Goal: Information Seeking & Learning: Learn about a topic

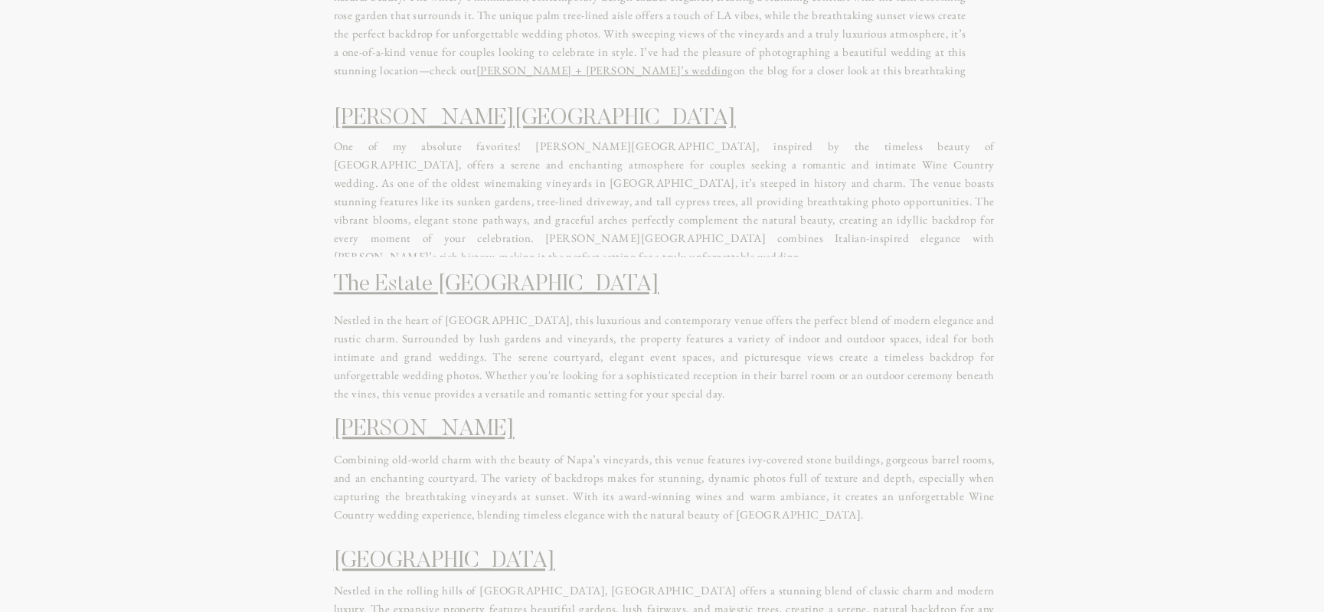
scroll to position [1072, 0]
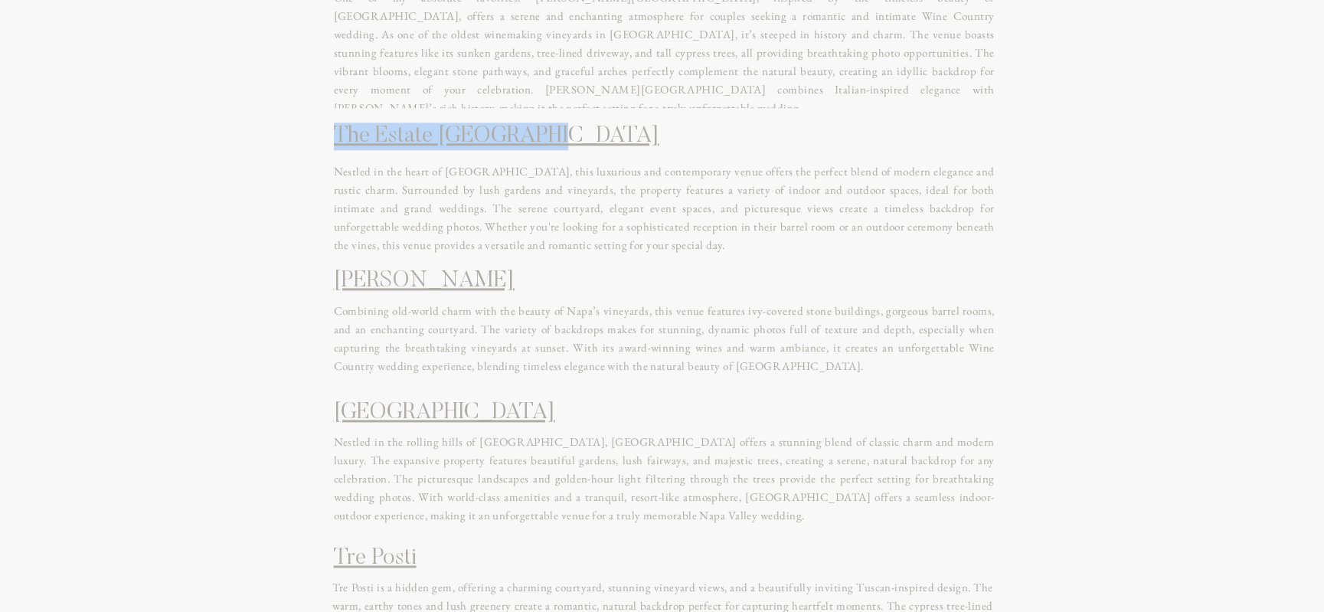
drag, startPoint x: 558, startPoint y: 139, endPoint x: 334, endPoint y: 154, distance: 224.1
click at [334, 154] on h1 "The Estate [GEOGRAPHIC_DATA]" at bounding box center [662, 145] width 657 height 44
copy link "The Estate [GEOGRAPHIC_DATA]"
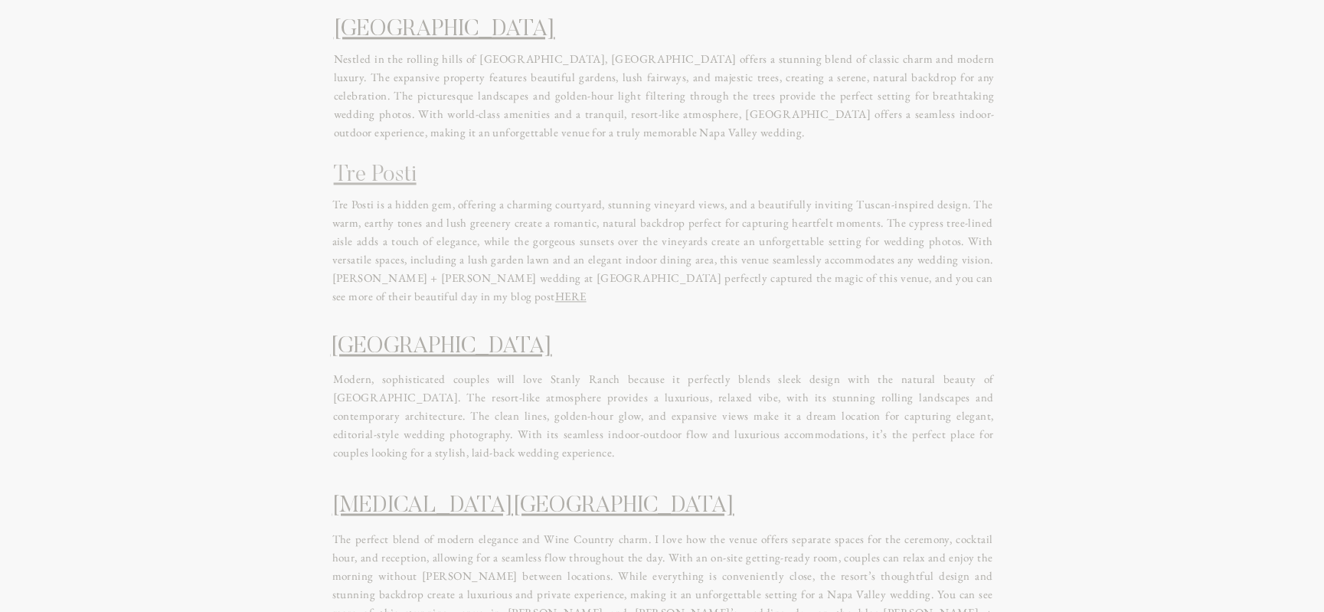
scroll to position [996, 0]
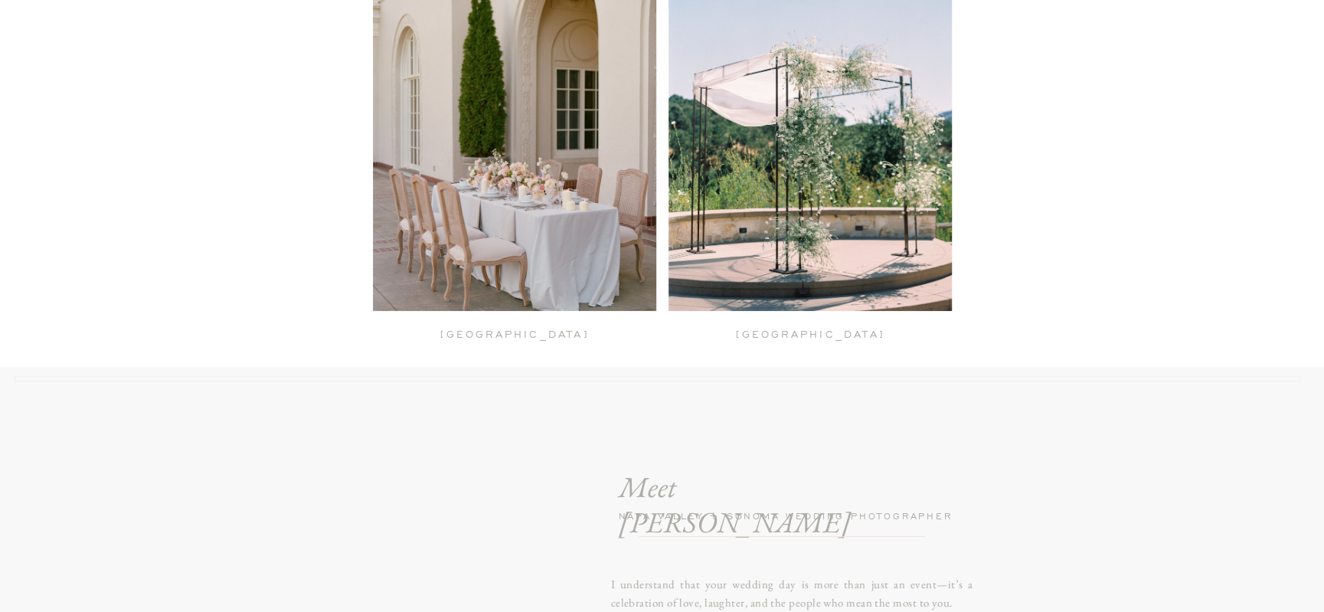
scroll to position [3982, 0]
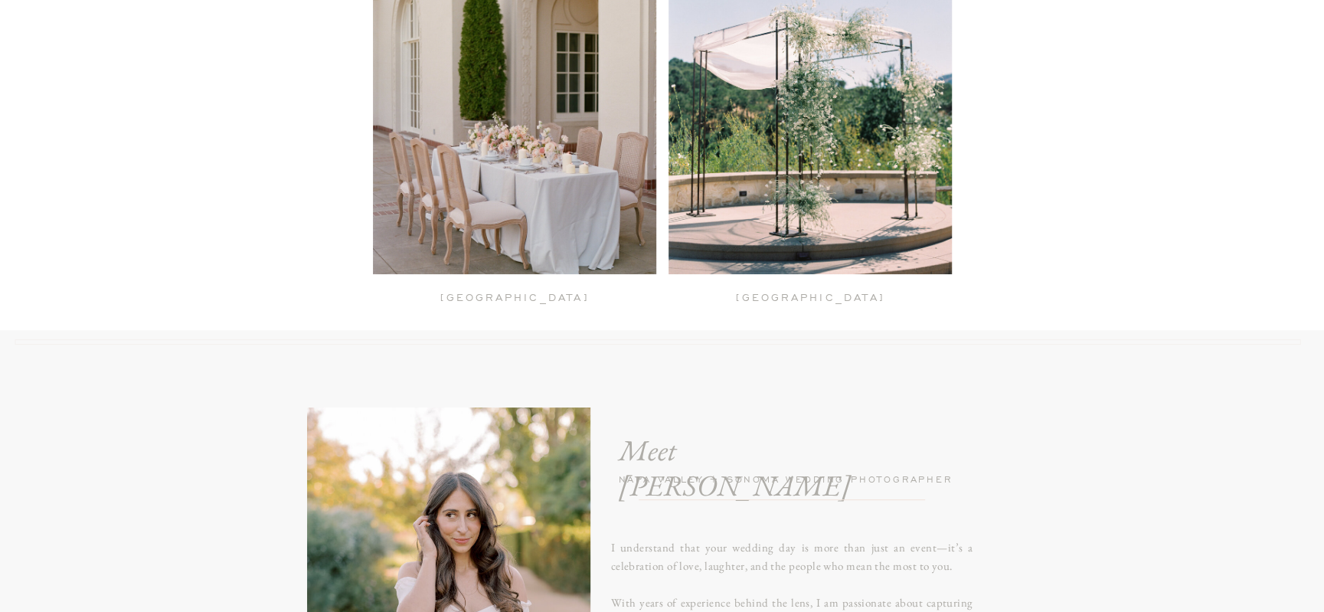
click at [807, 292] on h2 "[GEOGRAPHIC_DATA]" at bounding box center [810, 297] width 171 height 15
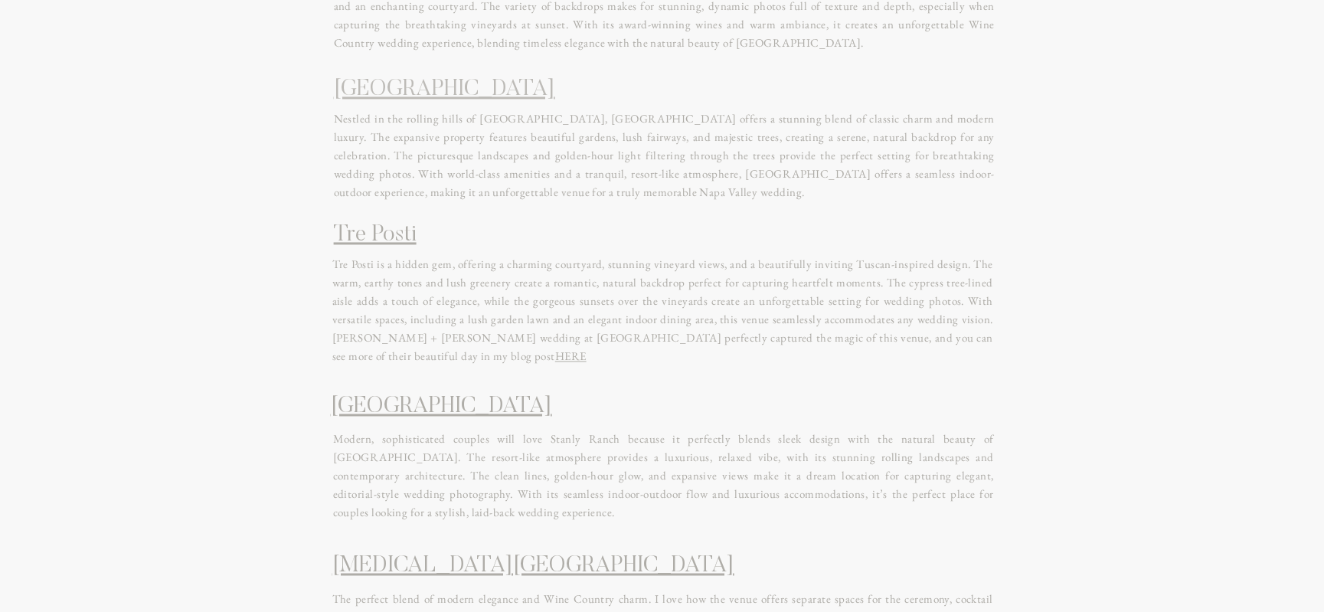
scroll to position [1532, 0]
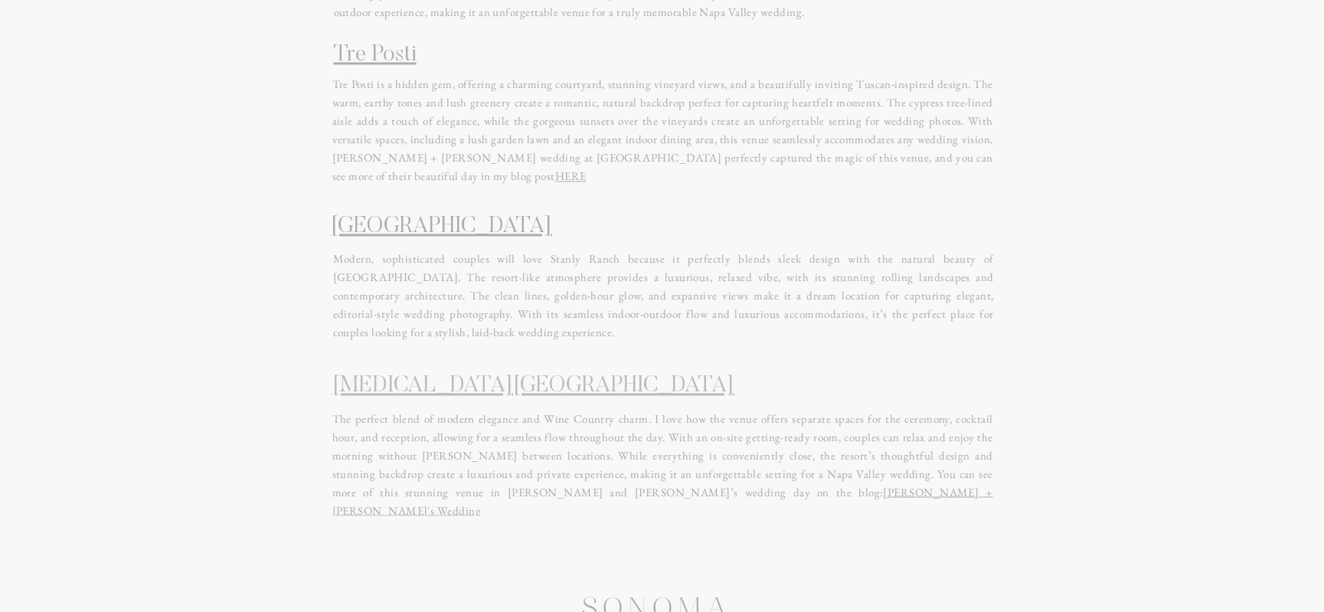
scroll to position [1608, 0]
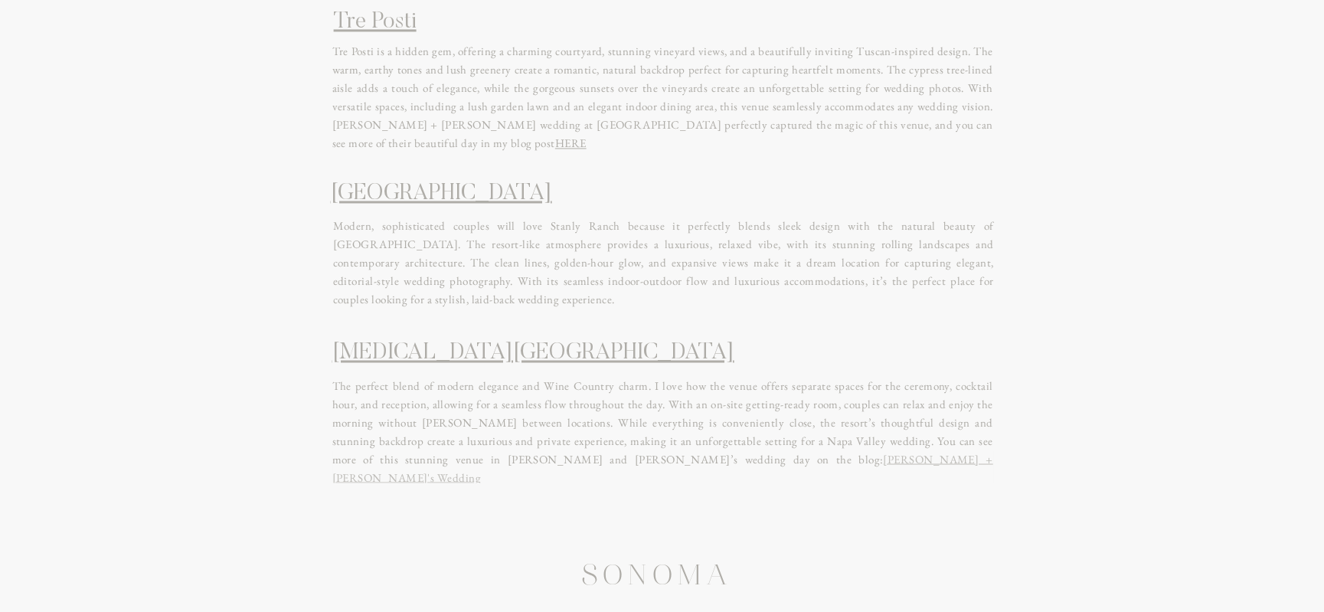
click at [633, 457] on link "[PERSON_NAME] + [PERSON_NAME]'s Wedding" at bounding box center [662, 467] width 661 height 33
click at [421, 359] on link "[MEDICAL_DATA][GEOGRAPHIC_DATA]" at bounding box center [533, 353] width 402 height 23
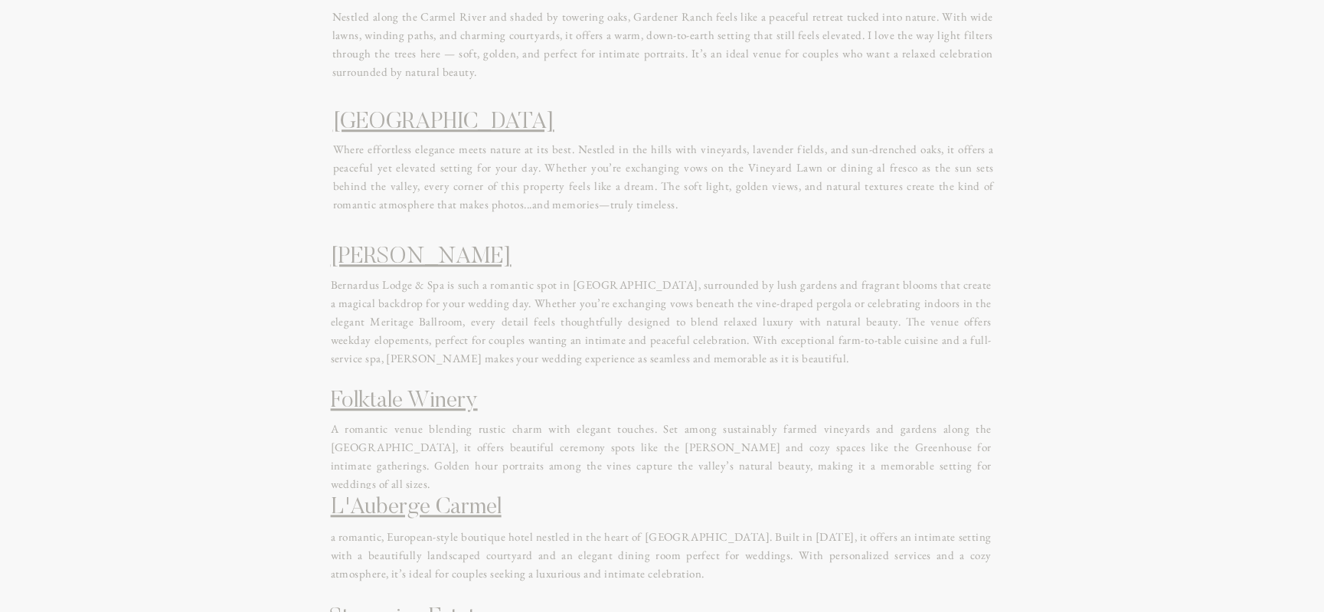
scroll to position [613, 0]
